Goal: Navigation & Orientation: Find specific page/section

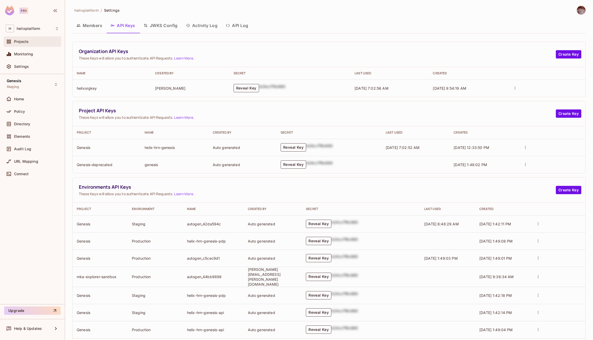
click at [38, 41] on div "Projects" at bounding box center [36, 42] width 45 height 4
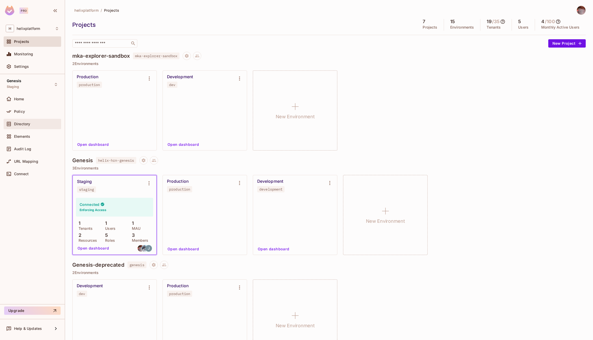
click at [30, 125] on span "Directory" at bounding box center [22, 124] width 16 height 4
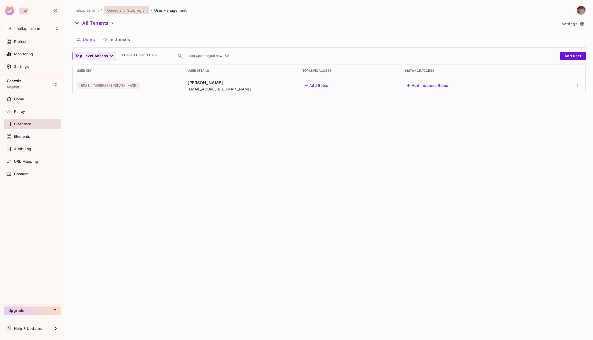
click at [141, 11] on icon at bounding box center [143, 10] width 4 height 4
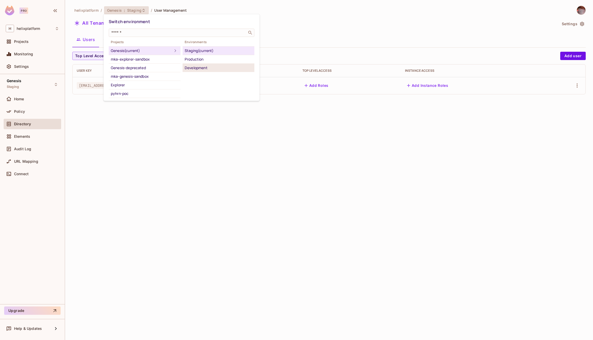
click at [191, 67] on div "Development" at bounding box center [219, 68] width 68 height 6
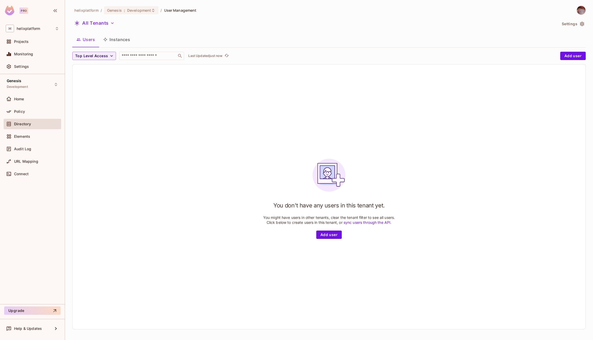
click at [118, 42] on button "Instances" at bounding box center [116, 39] width 35 height 13
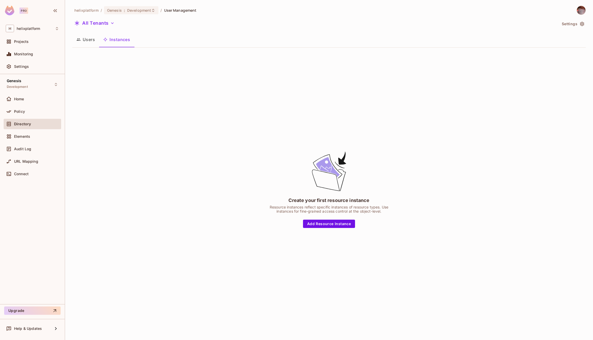
click at [88, 43] on button "Users" at bounding box center [85, 39] width 27 height 13
